Goal: Transaction & Acquisition: Purchase product/service

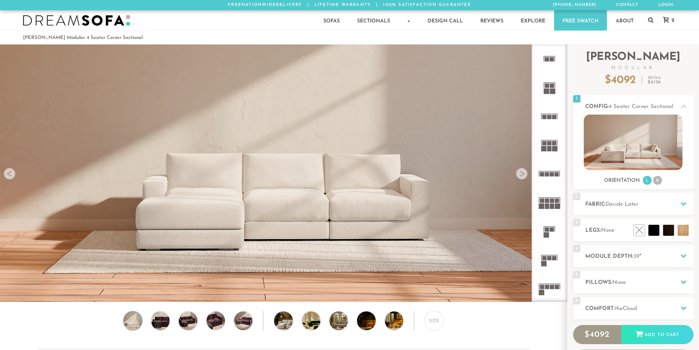
scroll to position [8589, 693]
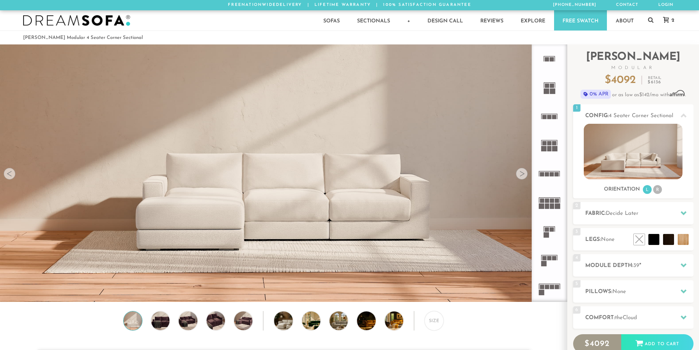
click at [522, 177] on div at bounding box center [522, 174] width 12 height 12
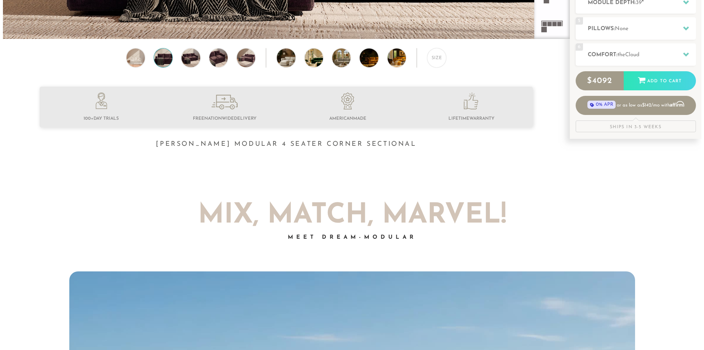
scroll to position [0, 0]
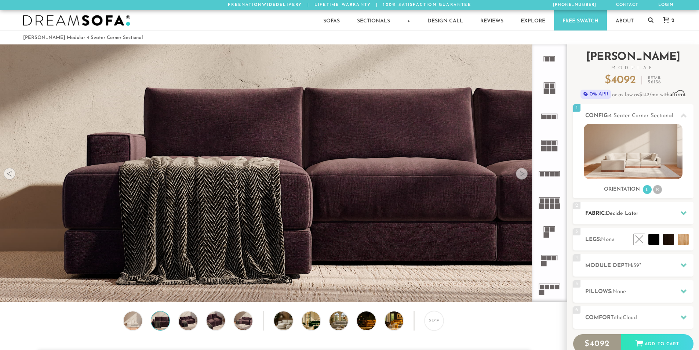
click at [627, 216] on span "Decide Later" at bounding box center [622, 214] width 33 height 6
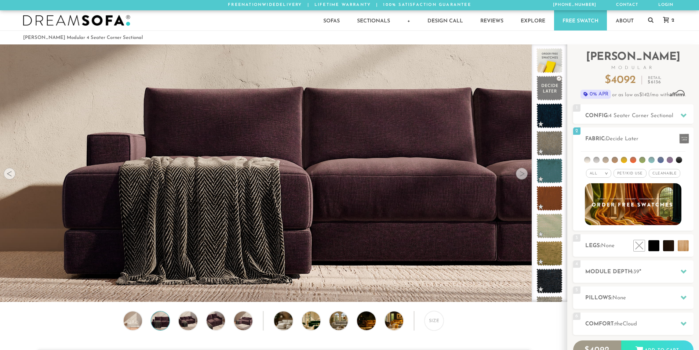
click at [372, 211] on img at bounding box center [283, 282] width 567 height 567
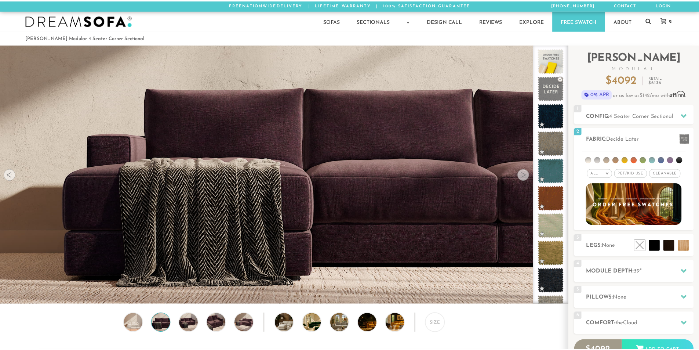
scroll to position [8599, 699]
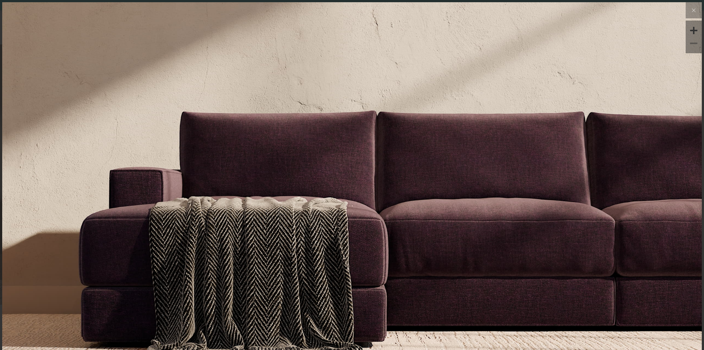
click at [467, 255] on img at bounding box center [352, 352] width 700 height 700
click at [690, 17] on button at bounding box center [694, 10] width 16 height 16
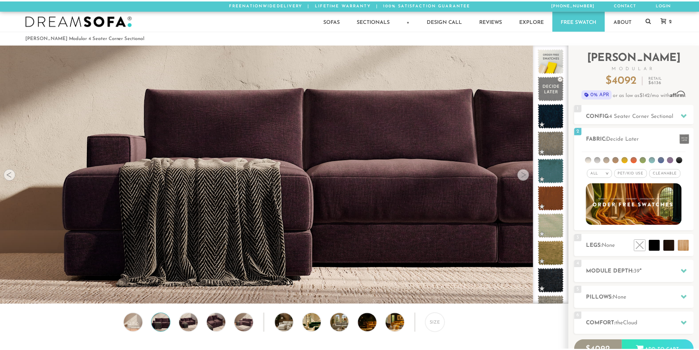
scroll to position [8589, 693]
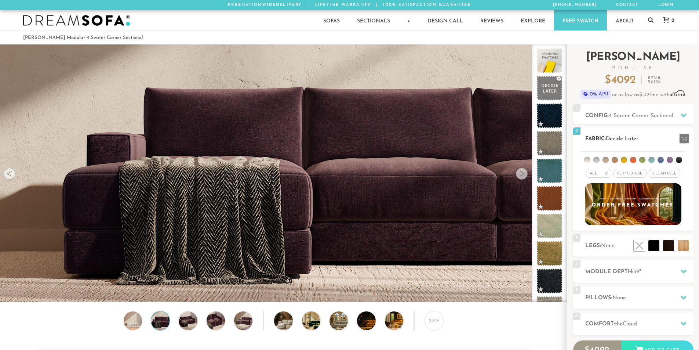
click at [668, 161] on li at bounding box center [669, 160] width 6 height 6
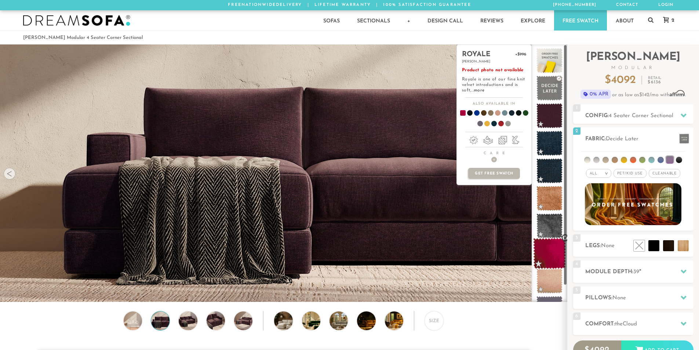
scroll to position [20, 0]
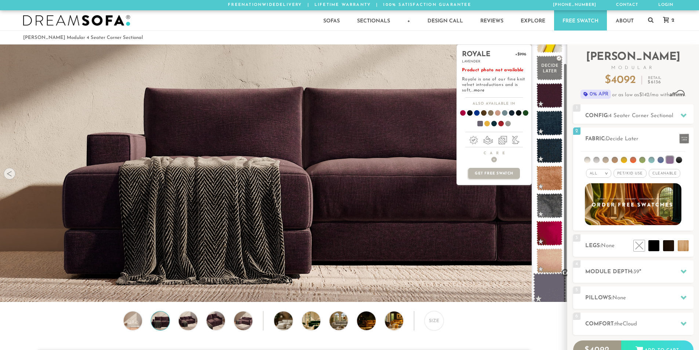
click at [547, 287] on span at bounding box center [549, 288] width 33 height 31
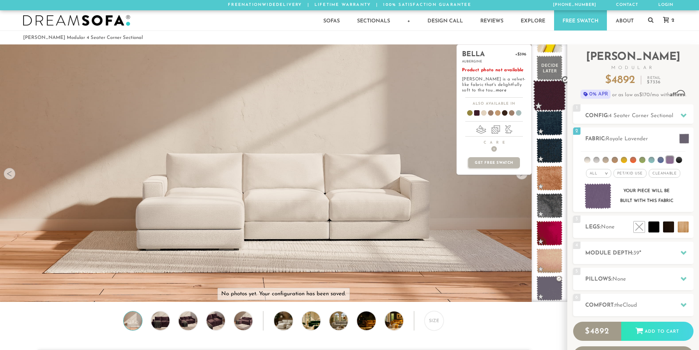
click at [552, 92] on span at bounding box center [549, 95] width 33 height 31
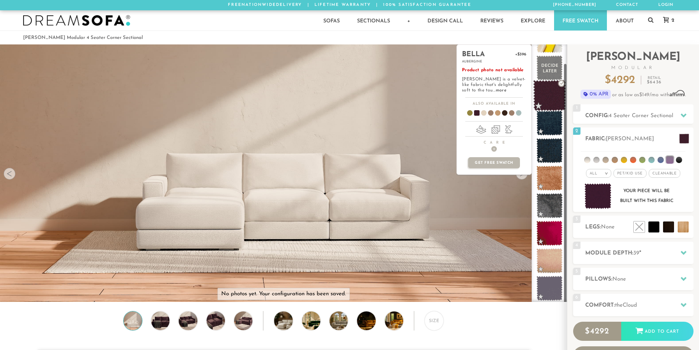
click at [559, 83] on span at bounding box center [549, 95] width 33 height 31
click at [552, 103] on span at bounding box center [549, 95] width 33 height 31
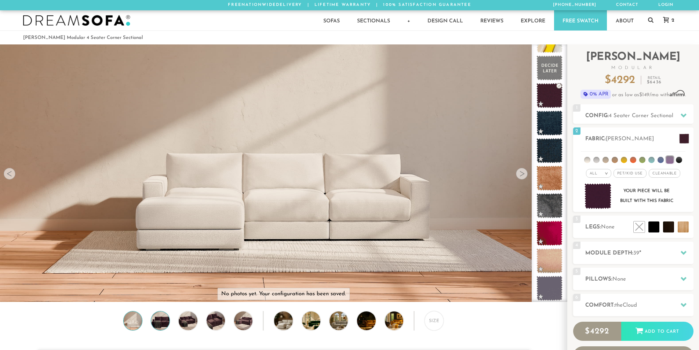
click at [163, 326] on img at bounding box center [160, 320] width 22 height 18
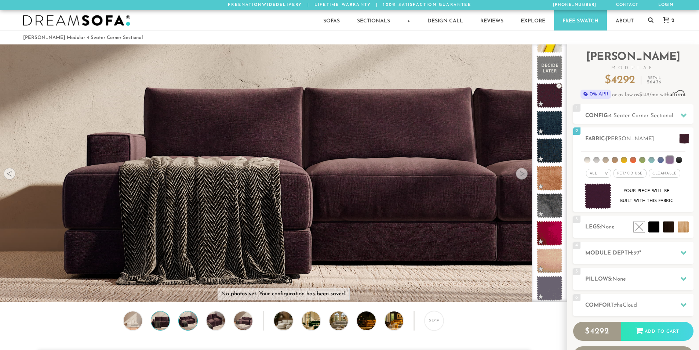
click at [179, 326] on img at bounding box center [188, 320] width 22 height 18
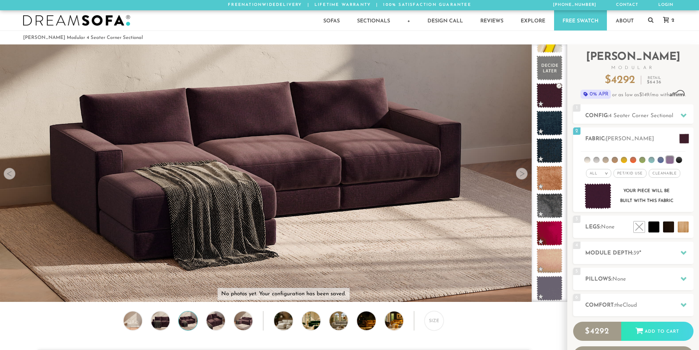
click at [203, 324] on div "Size" at bounding box center [283, 322] width 567 height 23
click at [215, 324] on img at bounding box center [216, 320] width 22 height 18
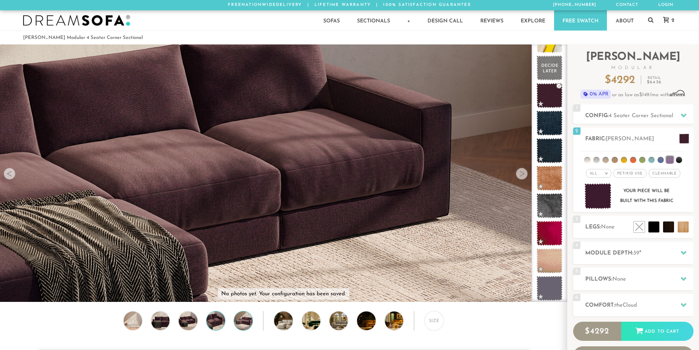
click at [243, 324] on img at bounding box center [243, 320] width 22 height 18
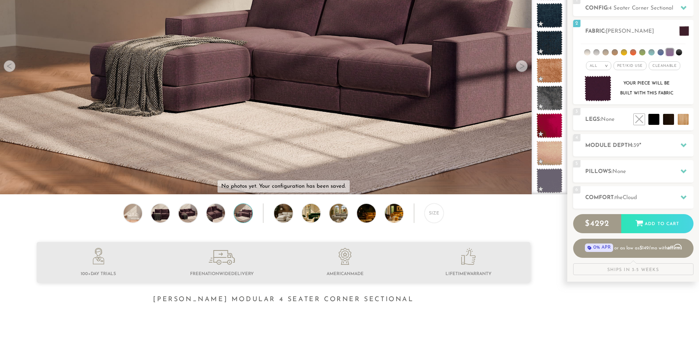
scroll to position [110, 0]
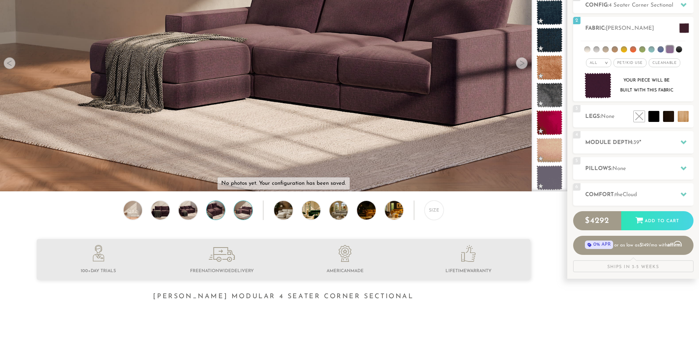
click at [211, 211] on img at bounding box center [216, 210] width 22 height 18
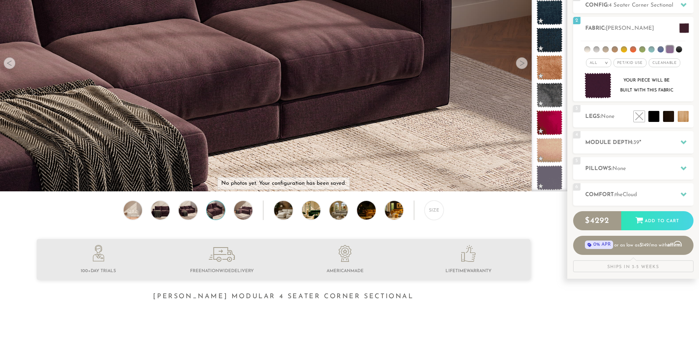
click at [173, 216] on div "Size" at bounding box center [283, 211] width 567 height 23
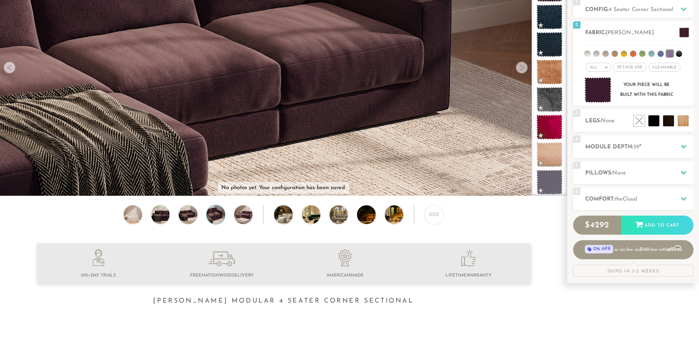
scroll to position [0, 0]
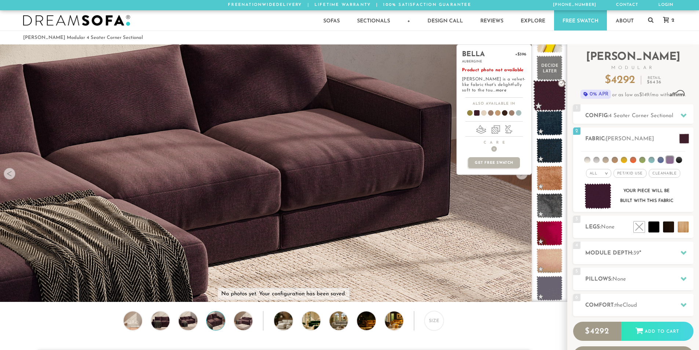
click at [550, 101] on span at bounding box center [549, 95] width 33 height 31
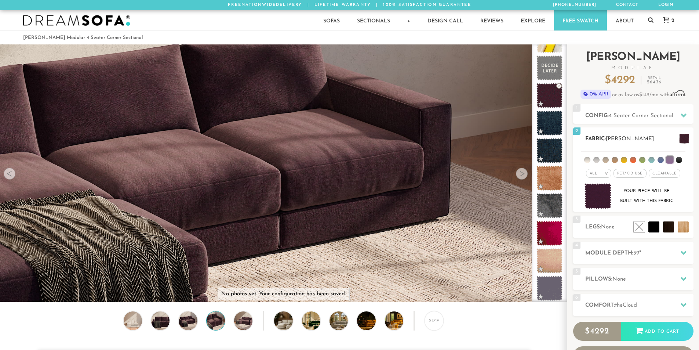
click at [614, 160] on li at bounding box center [614, 160] width 6 height 6
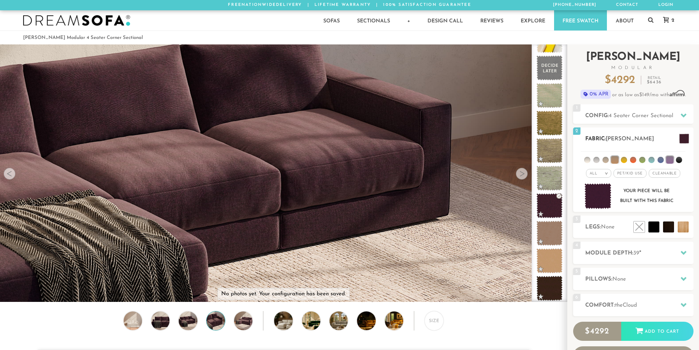
click at [671, 158] on li at bounding box center [669, 159] width 7 height 7
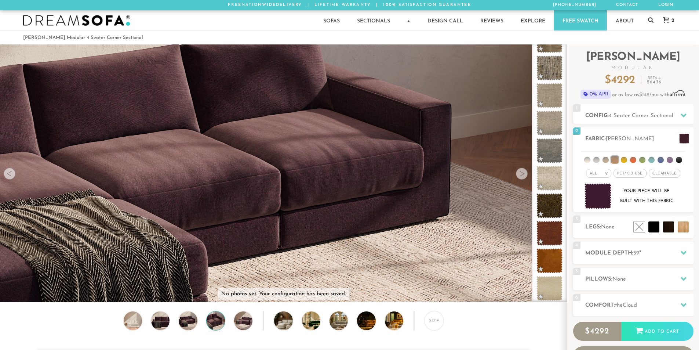
click at [522, 178] on div at bounding box center [522, 174] width 12 height 12
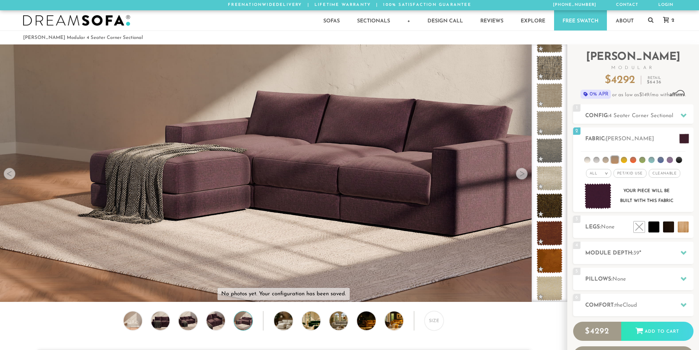
click at [522, 178] on div at bounding box center [522, 174] width 12 height 12
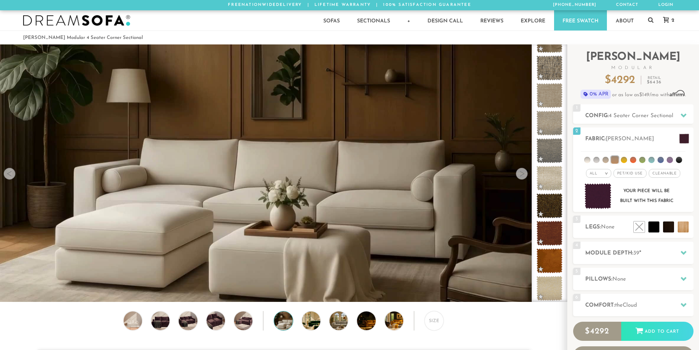
click at [522, 178] on div at bounding box center [522, 174] width 12 height 12
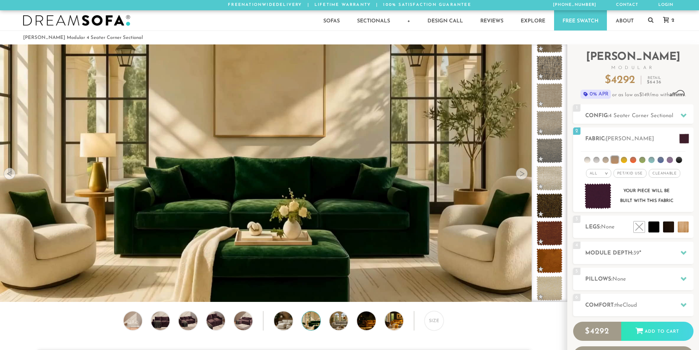
click at [522, 178] on div at bounding box center [522, 174] width 12 height 12
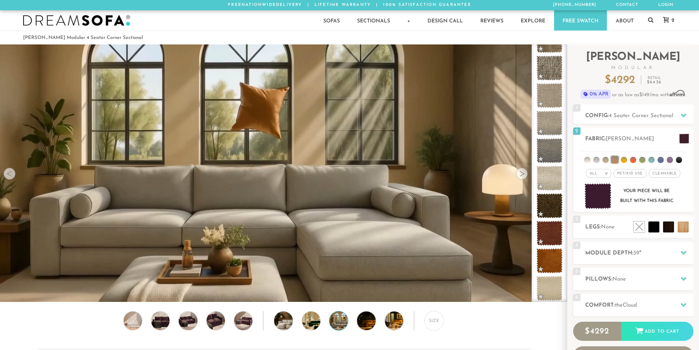
click at [522, 178] on div at bounding box center [522, 174] width 12 height 12
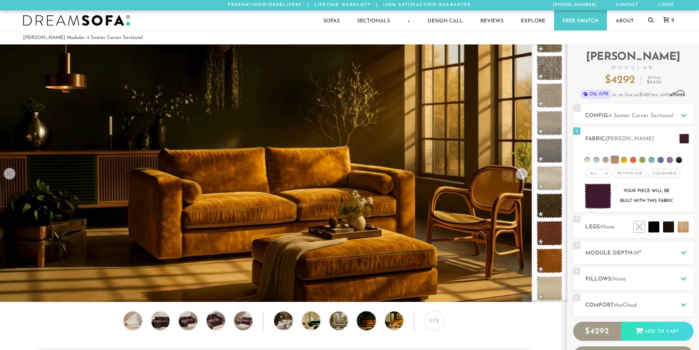
click at [522, 178] on div at bounding box center [522, 174] width 12 height 12
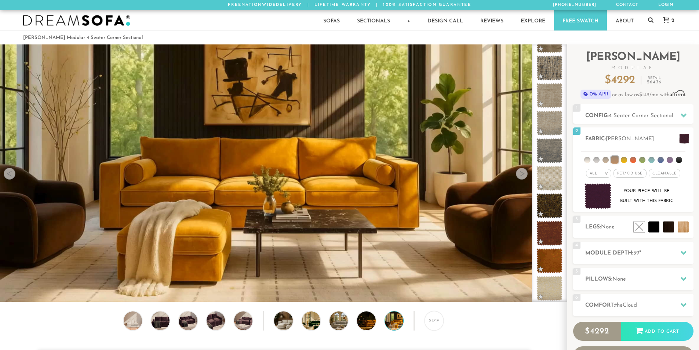
click at [522, 178] on div at bounding box center [522, 174] width 12 height 12
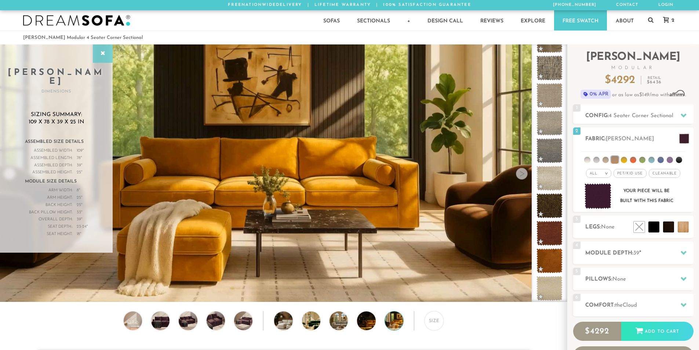
click at [109, 50] on div at bounding box center [103, 53] width 20 height 18
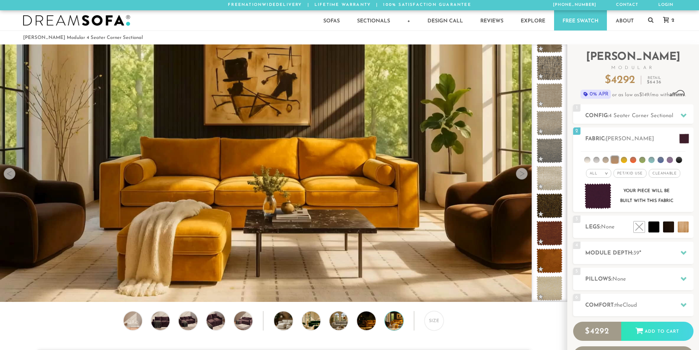
click at [8, 175] on div at bounding box center [10, 174] width 12 height 12
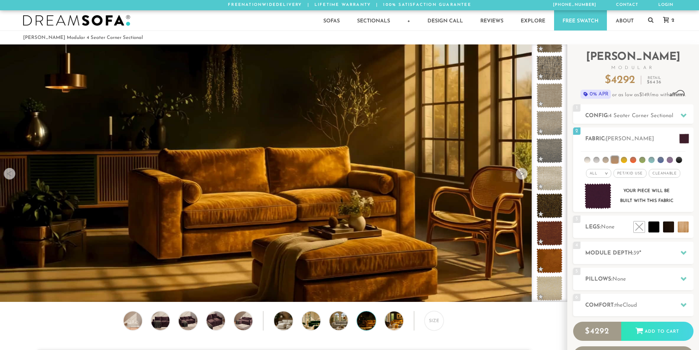
click at [8, 175] on div at bounding box center [10, 174] width 12 height 12
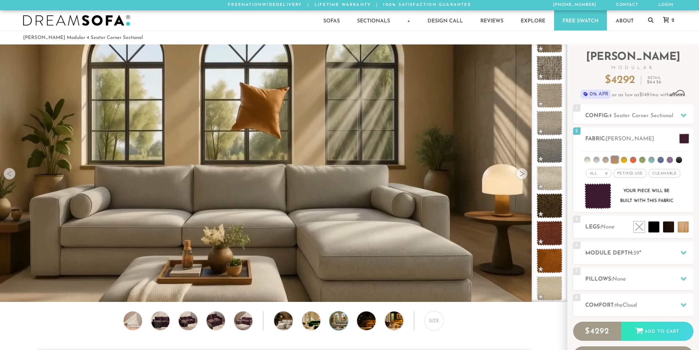
click at [8, 175] on div at bounding box center [10, 174] width 12 height 12
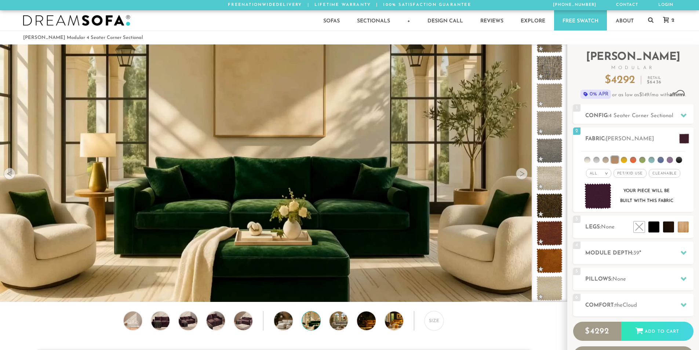
click at [8, 175] on div at bounding box center [10, 174] width 12 height 12
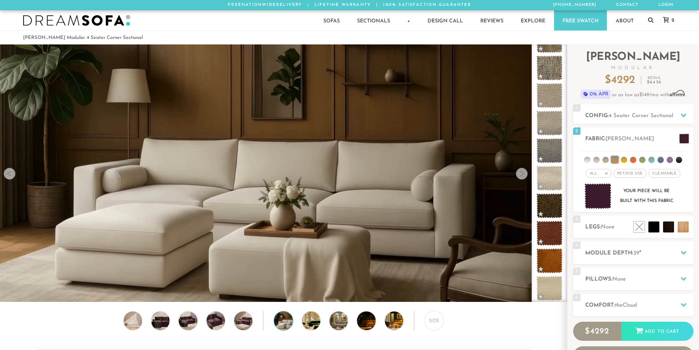
click at [8, 175] on div at bounding box center [10, 174] width 12 height 12
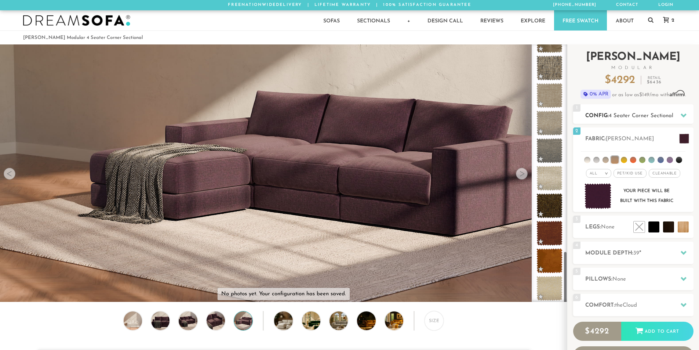
click at [623, 122] on div "1 Config: 4 Seater Corner Sectional R" at bounding box center [633, 113] width 120 height 19
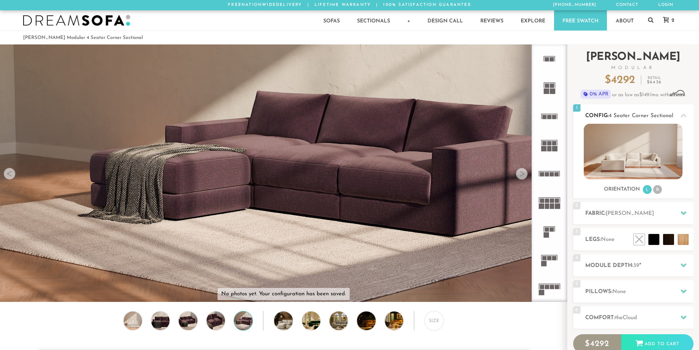
click at [657, 189] on li "R" at bounding box center [657, 189] width 9 height 9
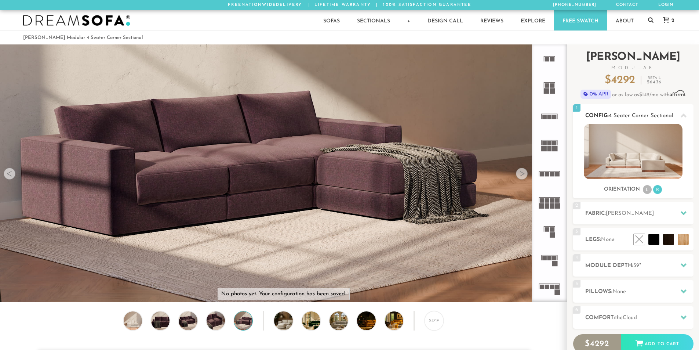
click at [646, 190] on li "L" at bounding box center [647, 189] width 9 height 9
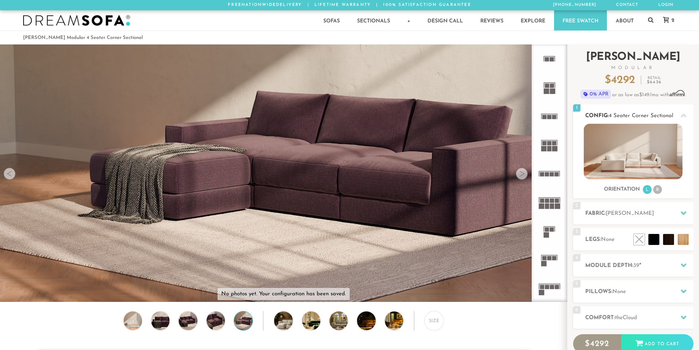
click at [656, 186] on li "R" at bounding box center [657, 189] width 9 height 9
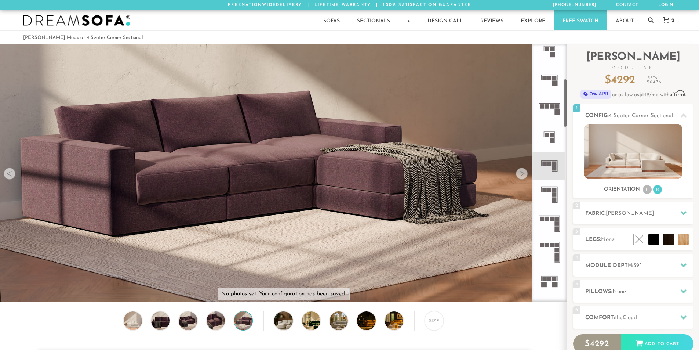
scroll to position [184, 0]
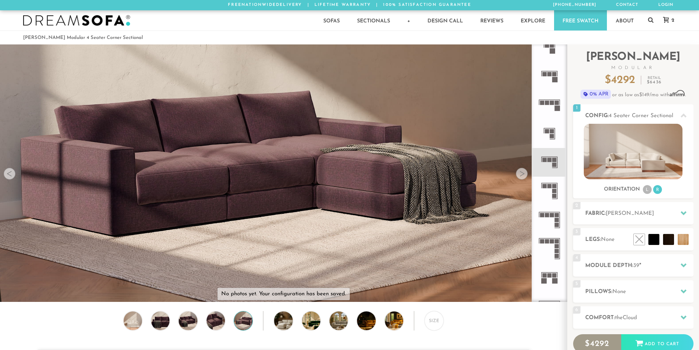
click at [550, 163] on icon at bounding box center [549, 162] width 29 height 29
click at [551, 194] on icon at bounding box center [549, 190] width 29 height 29
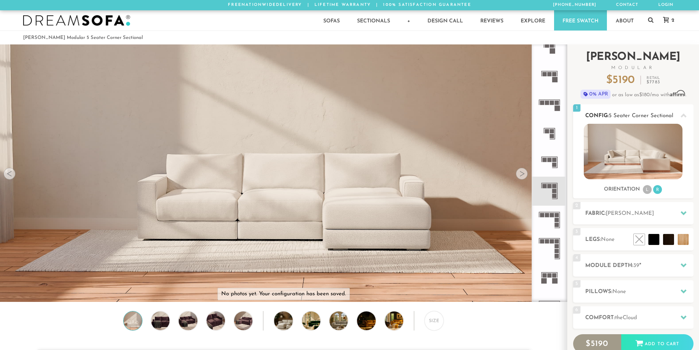
click at [648, 188] on li "L" at bounding box center [647, 189] width 9 height 9
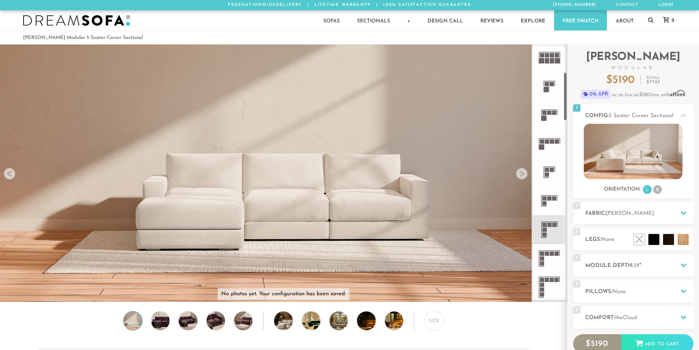
scroll to position [147, 0]
click at [550, 200] on icon at bounding box center [549, 199] width 29 height 29
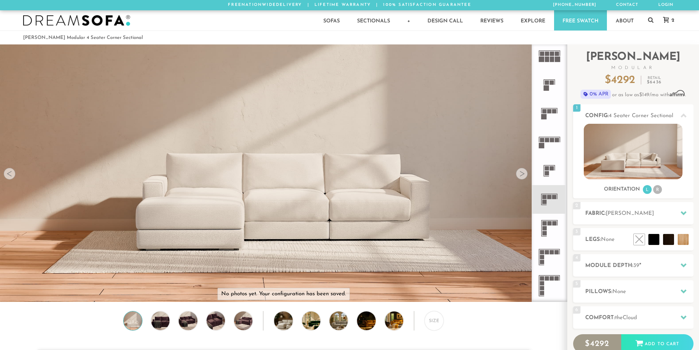
click at [548, 198] on rect at bounding box center [549, 197] width 4 height 4
click at [655, 240] on li at bounding box center [637, 223] width 44 height 44
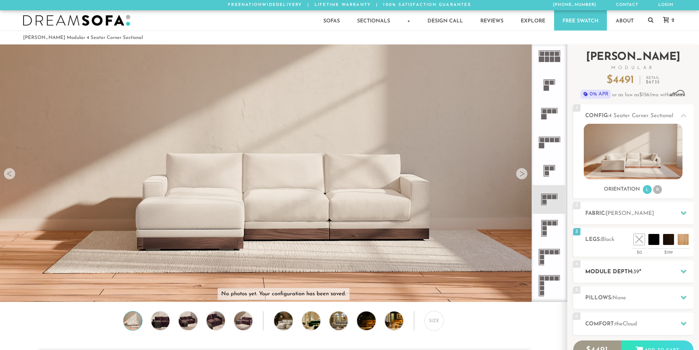
click at [639, 274] on span "39" at bounding box center [636, 272] width 6 height 6
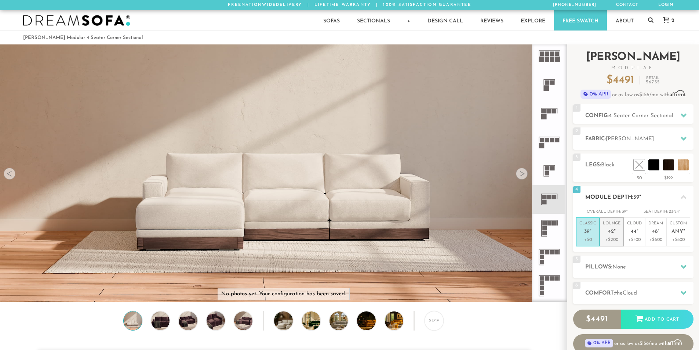
click at [613, 234] on span "42" at bounding box center [611, 232] width 6 height 6
click at [589, 232] on em """ at bounding box center [590, 232] width 2 height 6
click at [604, 134] on div "2 Fabric: [PERSON_NAME]" at bounding box center [633, 138] width 120 height 22
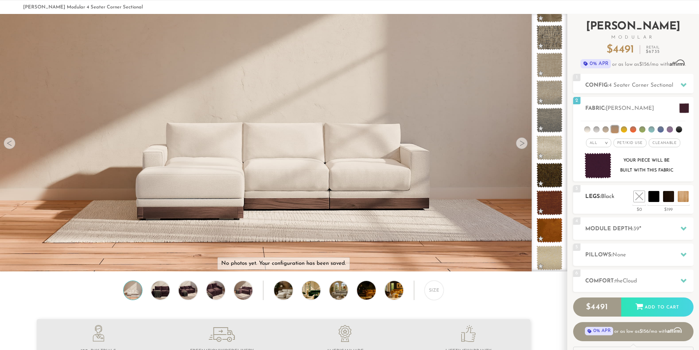
scroll to position [37, 0]
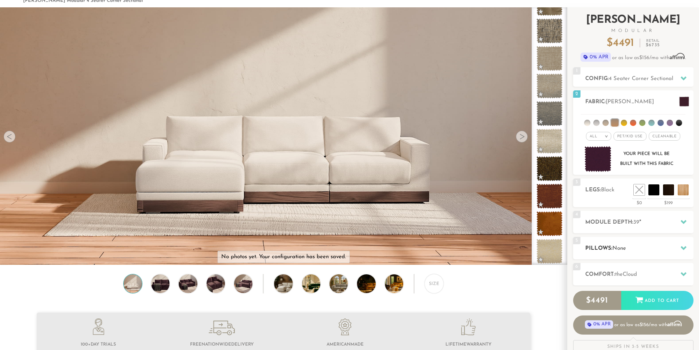
click at [619, 247] on span "None" at bounding box center [619, 248] width 14 height 6
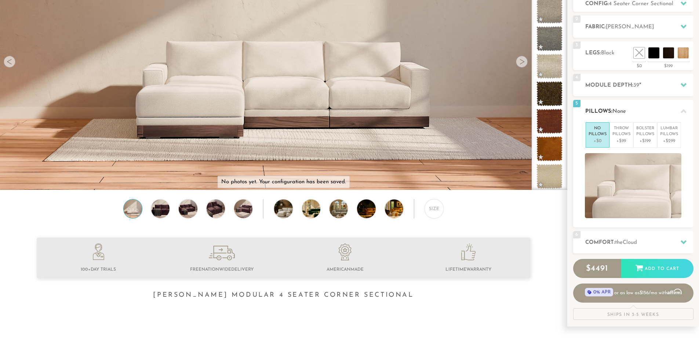
scroll to position [110, 0]
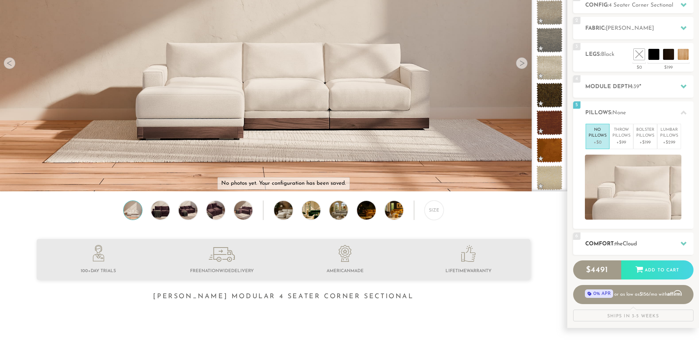
click at [607, 241] on h2 "Comfort: the Cloud" at bounding box center [639, 244] width 108 height 8
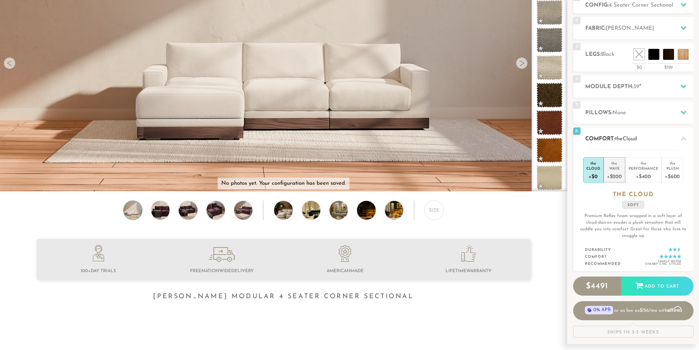
click at [618, 175] on div "+$200" at bounding box center [614, 176] width 15 height 11
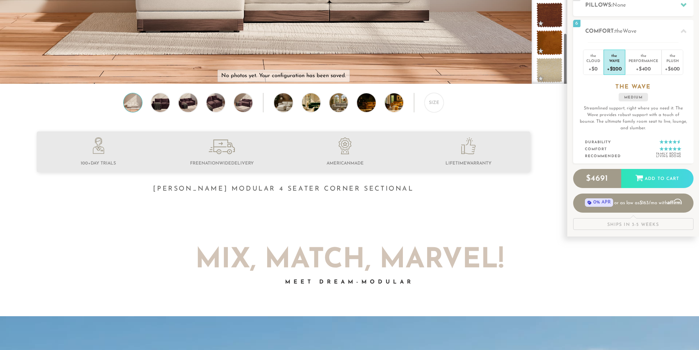
scroll to position [220, 0]
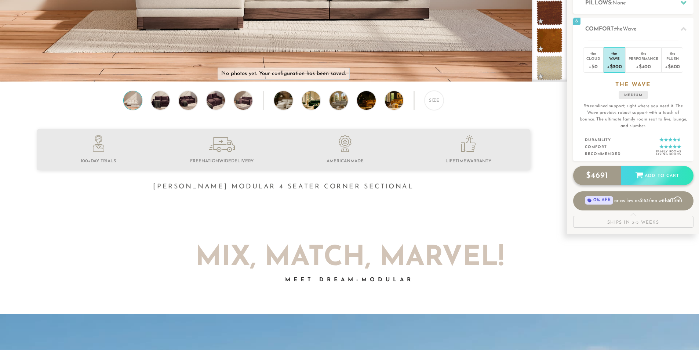
click at [653, 175] on div "Add to Cart" at bounding box center [657, 176] width 72 height 20
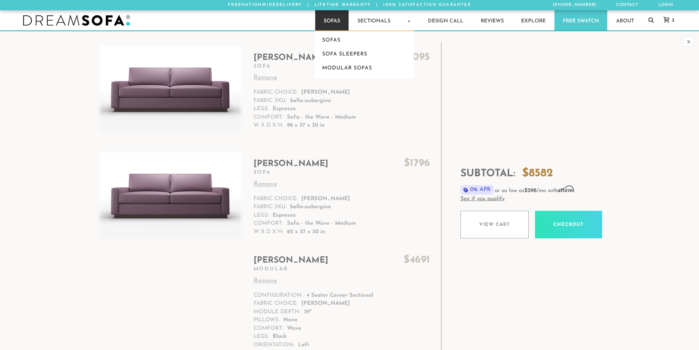
click at [338, 22] on link "Sofas" at bounding box center [331, 20] width 33 height 20
